Goal: Information Seeking & Learning: Learn about a topic

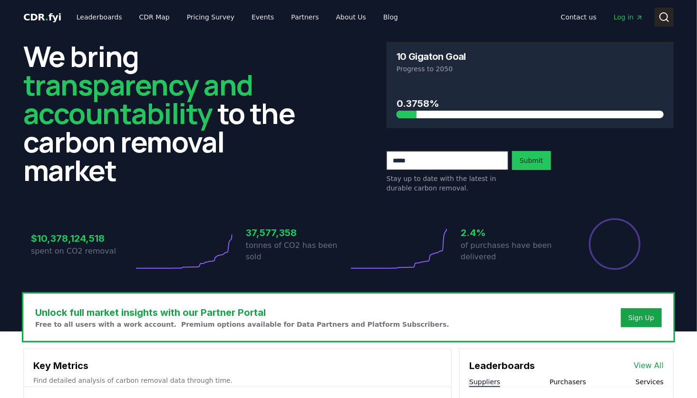
click at [668, 12] on icon at bounding box center [663, 16] width 11 height 11
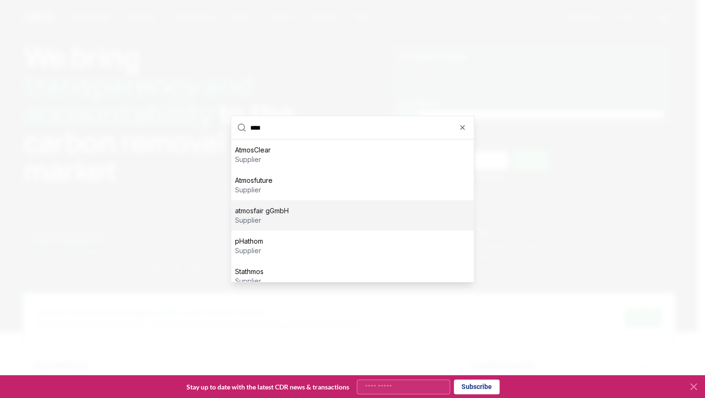
type input "****"
click at [331, 211] on div "atmosfair gGmbH supplier" at bounding box center [352, 216] width 242 height 30
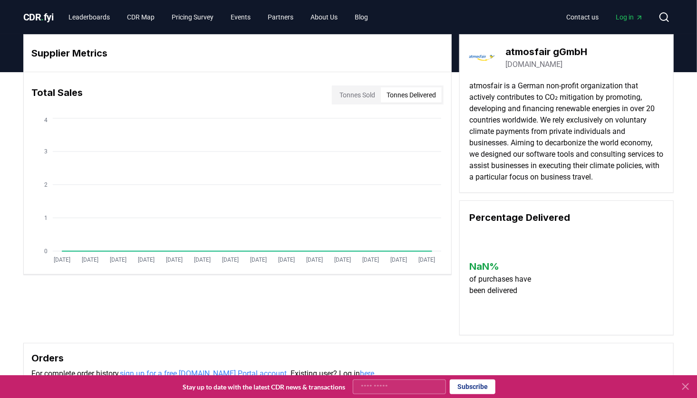
click at [419, 94] on button "Tonnes Delivered" at bounding box center [411, 94] width 61 height 15
click at [364, 93] on button "Tonnes Sold" at bounding box center [357, 94] width 47 height 15
click at [93, 15] on link "Leaderboards" at bounding box center [89, 17] width 57 height 17
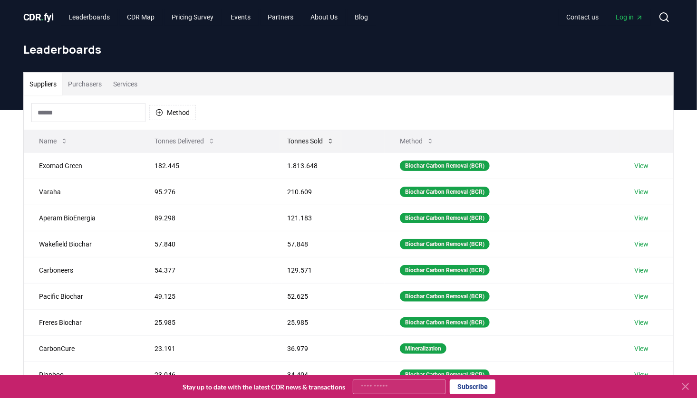
click at [331, 140] on icon at bounding box center [331, 141] width 8 height 8
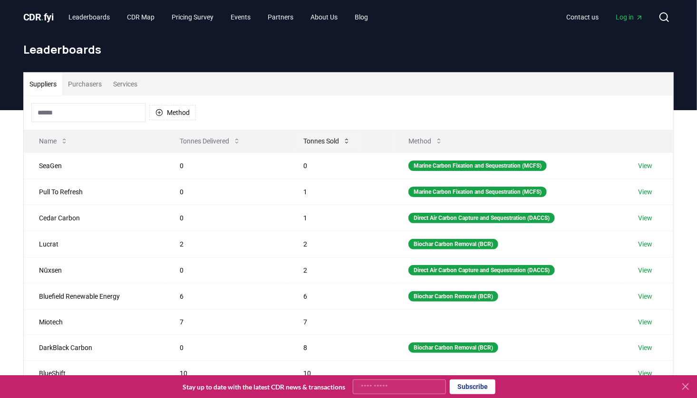
click at [331, 140] on button "Tonnes Sold" at bounding box center [327, 141] width 62 height 19
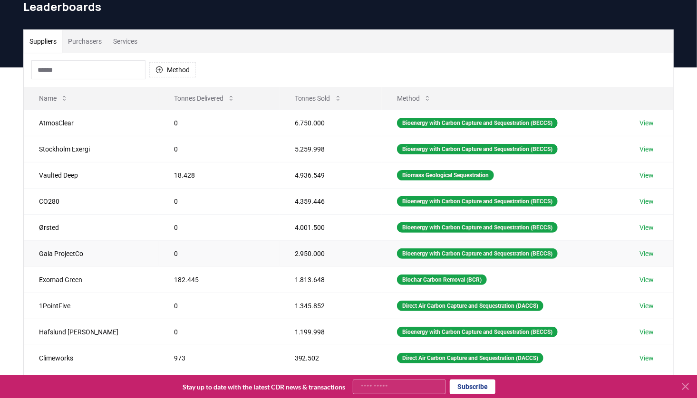
scroll to position [62, 0]
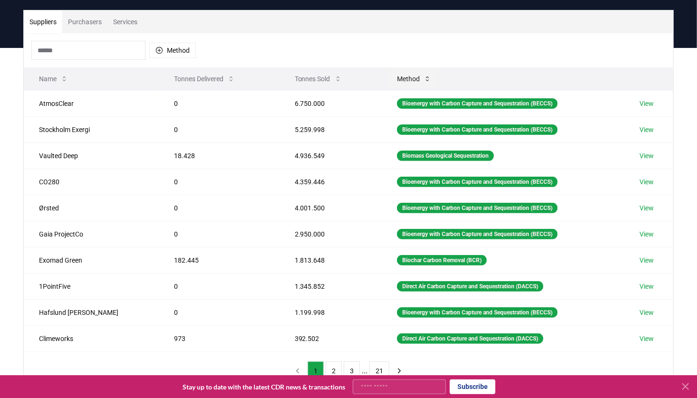
click at [424, 79] on icon at bounding box center [428, 79] width 8 height 8
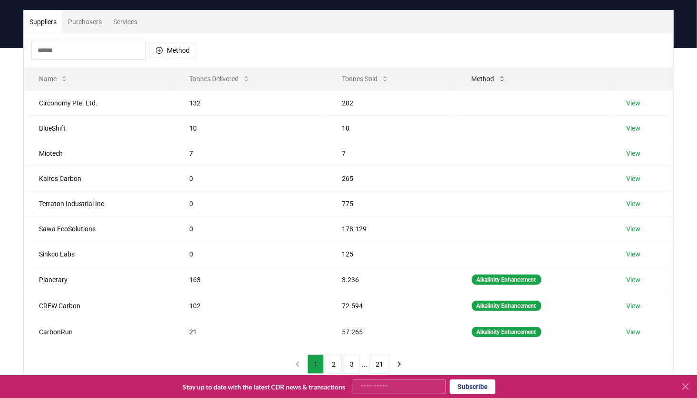
click at [500, 78] on icon at bounding box center [502, 79] width 8 height 8
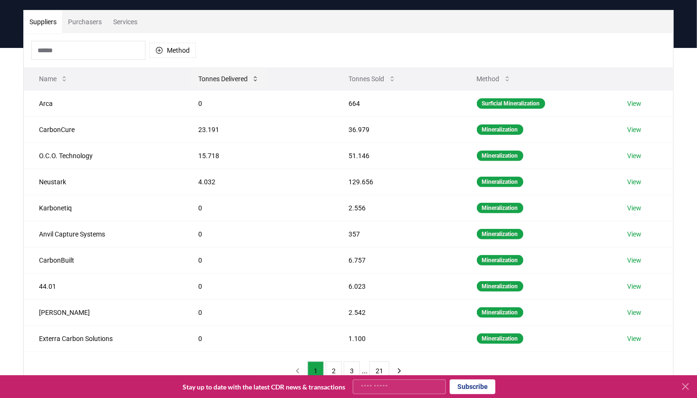
click at [237, 79] on button "Tonnes Delivered" at bounding box center [229, 78] width 76 height 19
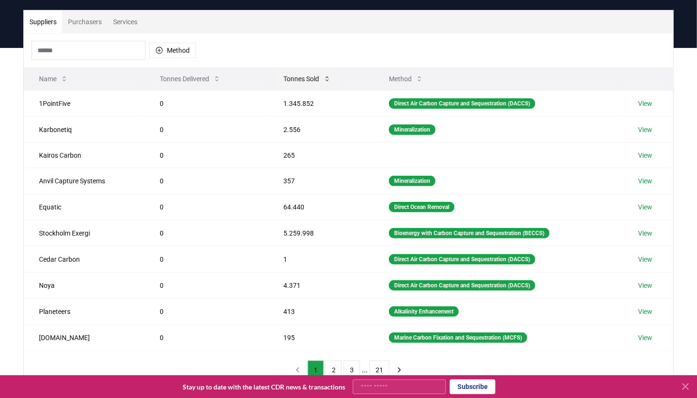
click at [315, 76] on button "Tonnes Sold" at bounding box center [307, 78] width 62 height 19
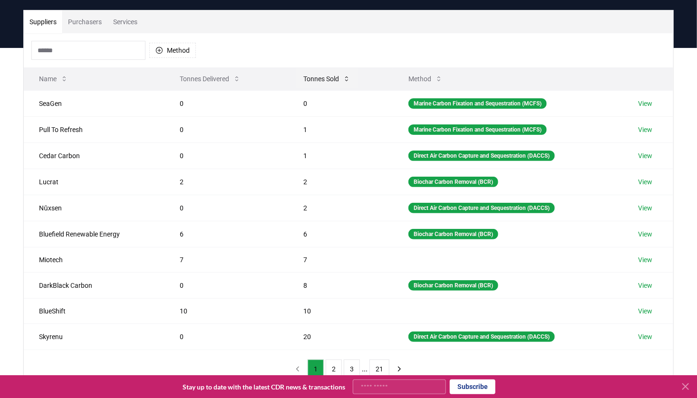
click at [315, 76] on button "Tonnes Sold" at bounding box center [327, 78] width 62 height 19
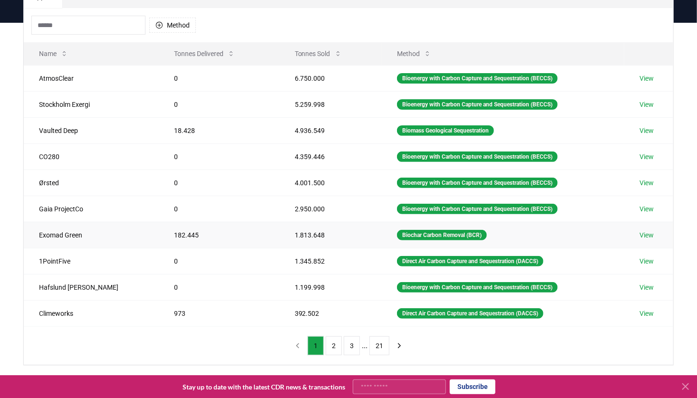
scroll to position [87, 0]
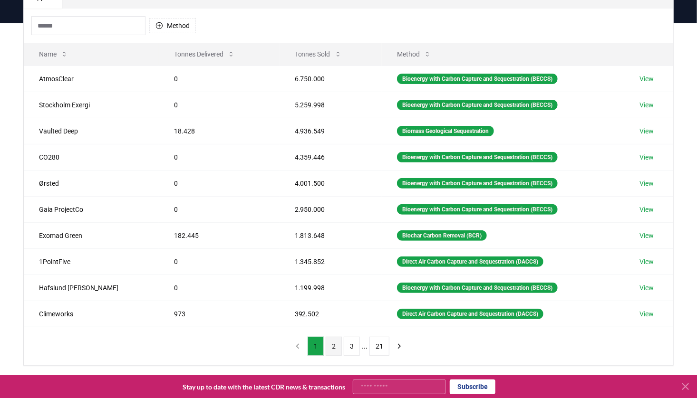
click at [335, 344] on button "2" at bounding box center [334, 346] width 16 height 19
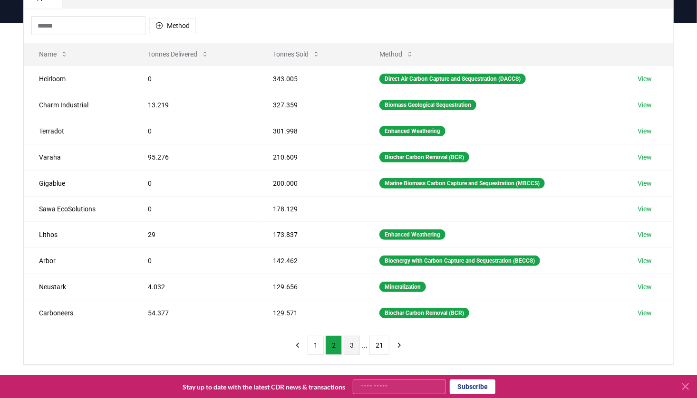
click at [350, 342] on button "3" at bounding box center [352, 345] width 16 height 19
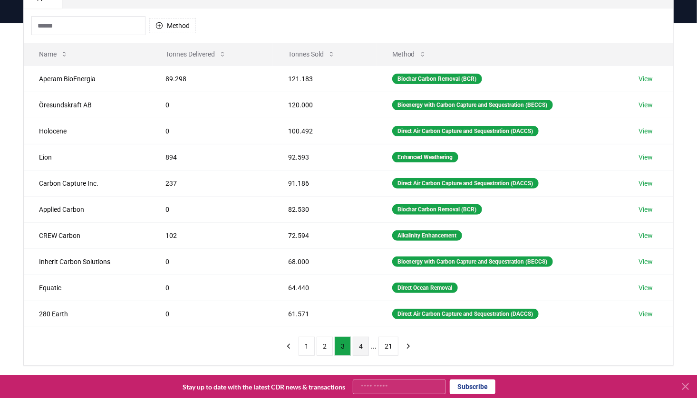
click at [360, 346] on button "4" at bounding box center [361, 346] width 16 height 19
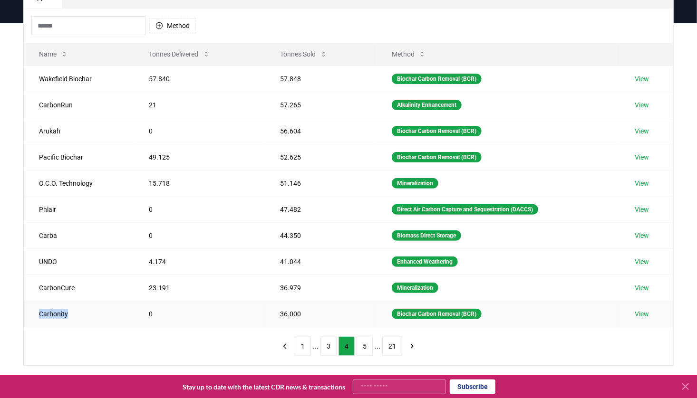
drag, startPoint x: 40, startPoint y: 315, endPoint x: 72, endPoint y: 315, distance: 31.9
click at [72, 315] on td "Carbonity" at bounding box center [79, 314] width 110 height 26
copy td "Carbonity"
click at [366, 349] on button "5" at bounding box center [365, 346] width 16 height 19
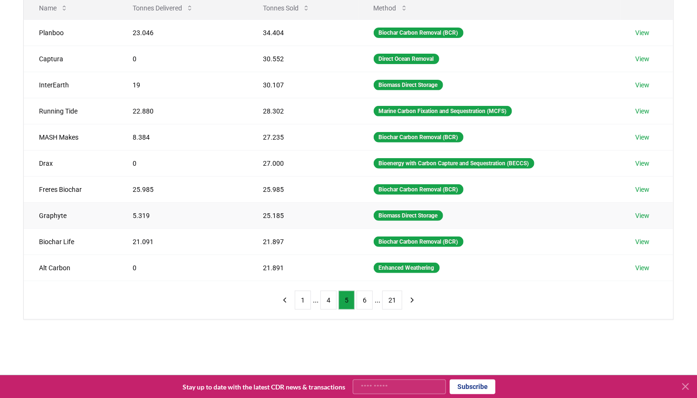
scroll to position [133, 0]
click at [369, 300] on button "6" at bounding box center [365, 300] width 16 height 19
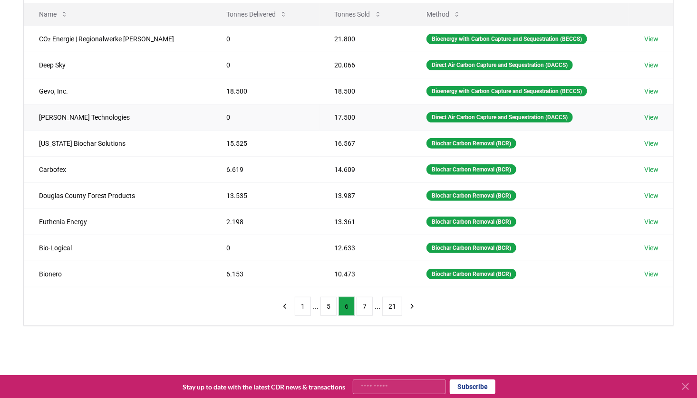
scroll to position [126, 0]
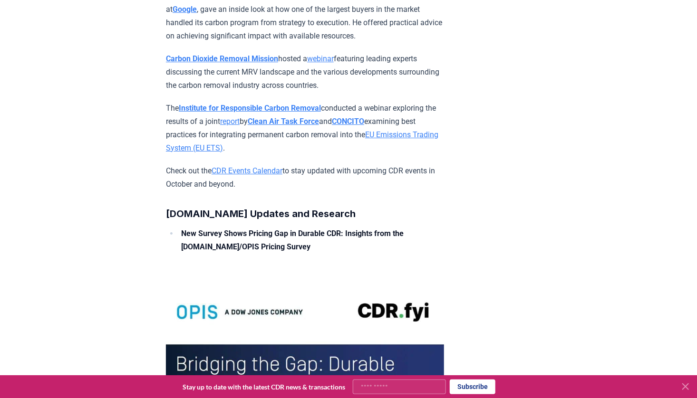
scroll to position [5110, 0]
